Goal: Check status: Check status

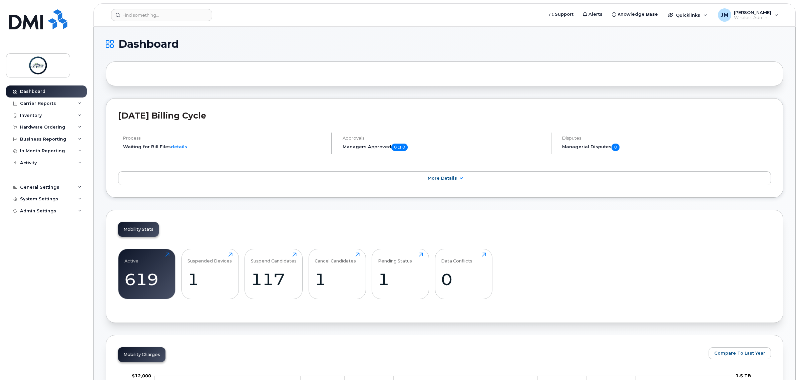
click at [55, 134] on div "Business Reporting" at bounding box center [46, 139] width 81 height 12
click at [47, 206] on div "In Month Reporting" at bounding box center [46, 202] width 81 height 12
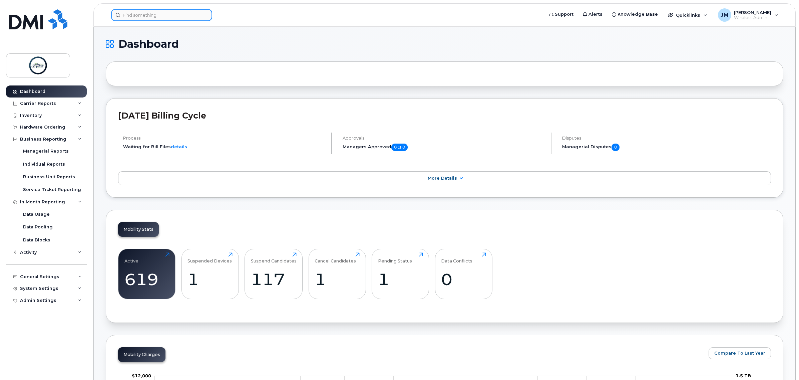
click at [133, 12] on input at bounding box center [161, 15] width 101 height 12
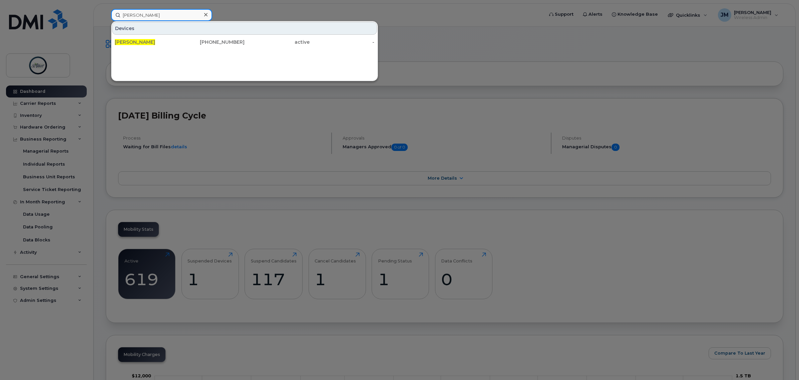
type input "[PERSON_NAME]"
click at [133, 41] on span "[PERSON_NAME]" at bounding box center [135, 42] width 40 height 6
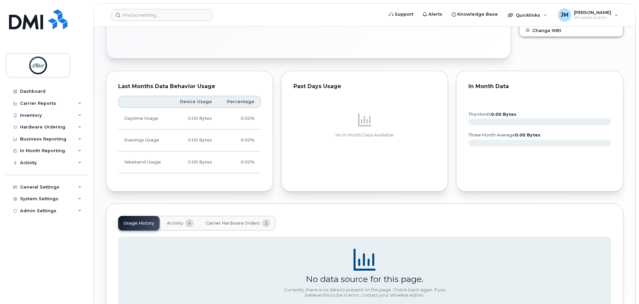
scroll to position [325, 0]
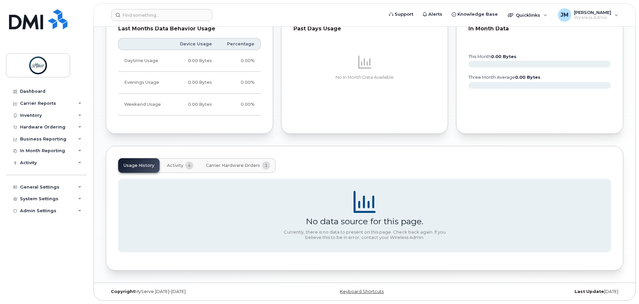
click at [235, 164] on span "Carrier Hardware Orders" at bounding box center [233, 165] width 54 height 5
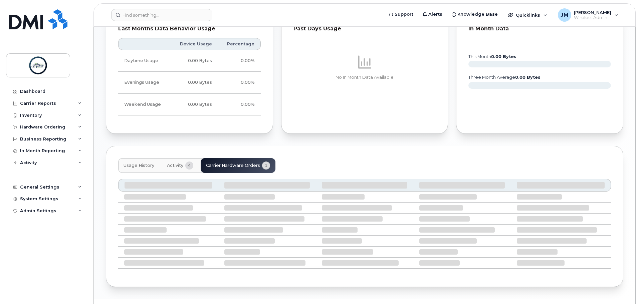
scroll to position [281, 0]
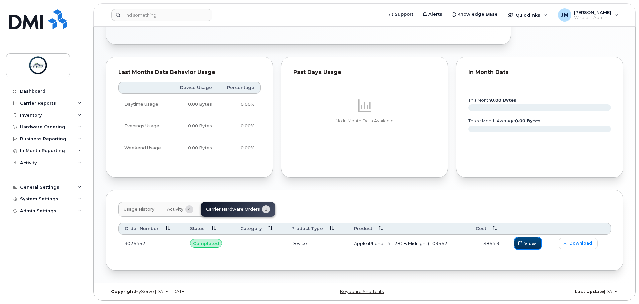
click at [523, 247] on button "View" at bounding box center [527, 243] width 27 height 12
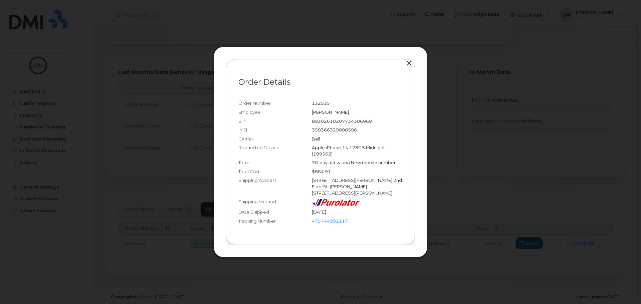
click at [412, 65] on button "button" at bounding box center [409, 63] width 10 height 9
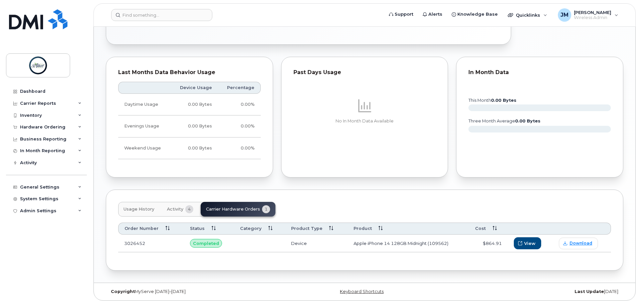
click at [183, 207] on button "Activity 4" at bounding box center [179, 209] width 37 height 15
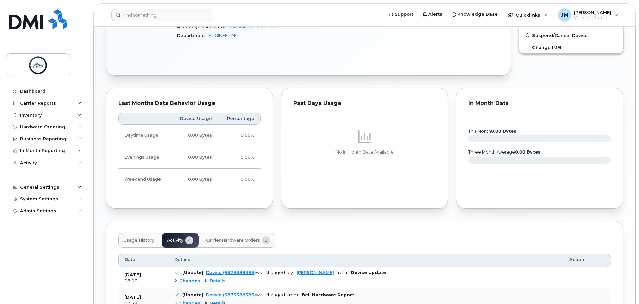
scroll to position [217, 0]
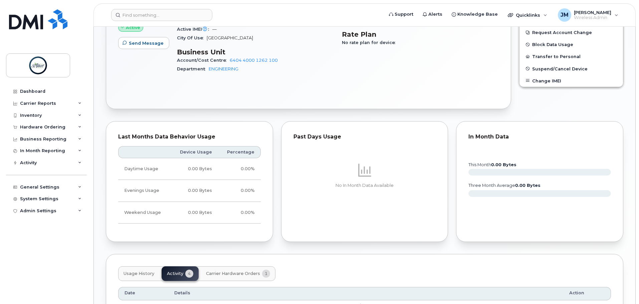
click at [140, 271] on span "Usage History" at bounding box center [138, 273] width 31 height 5
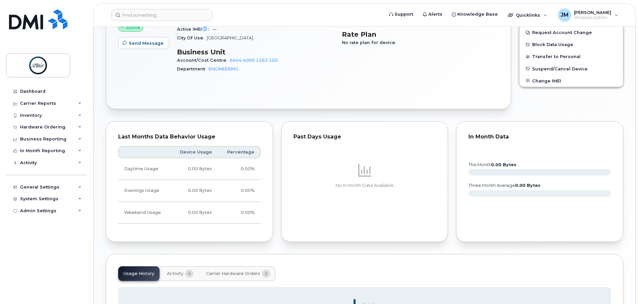
click at [233, 269] on button "Carrier Hardware Orders 1" at bounding box center [237, 273] width 75 height 15
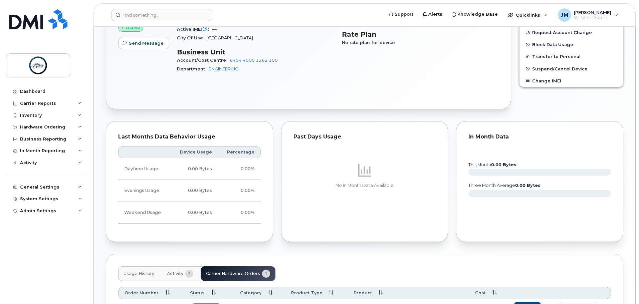
scroll to position [281, 0]
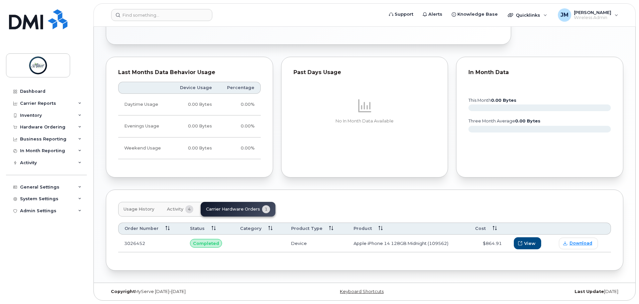
click at [141, 211] on span "Usage History" at bounding box center [138, 208] width 31 height 5
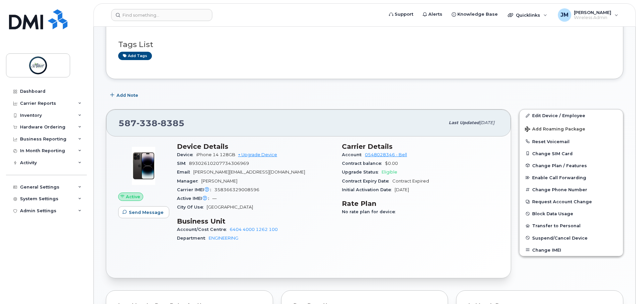
scroll to position [0, 0]
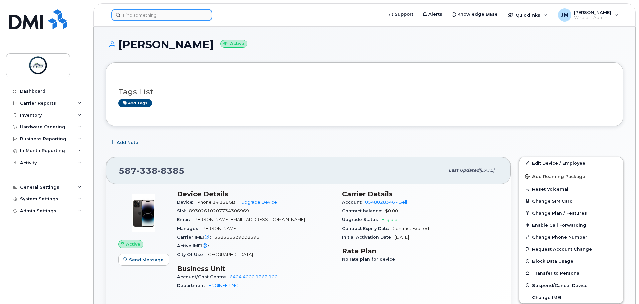
click at [133, 11] on input at bounding box center [161, 15] width 101 height 12
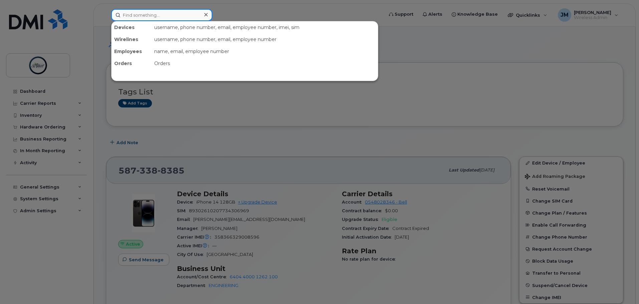
click at [160, 19] on input at bounding box center [161, 15] width 101 height 12
click at [248, 10] on div at bounding box center [319, 152] width 639 height 304
click at [136, 16] on input at bounding box center [161, 15] width 101 height 12
click at [350, 135] on div at bounding box center [319, 152] width 639 height 304
